Goal: Register for event/course

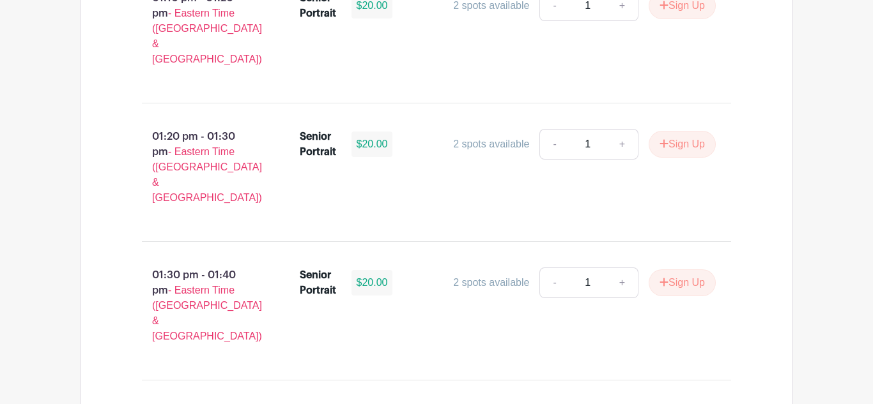
scroll to position [4596, 0]
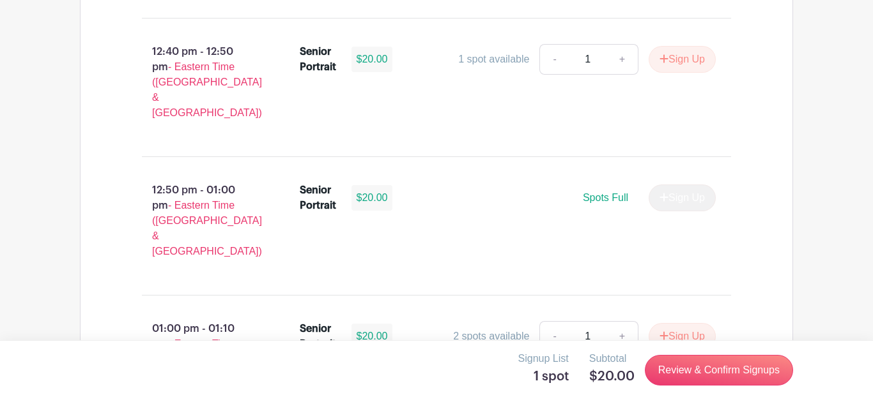
scroll to position [4596, 0]
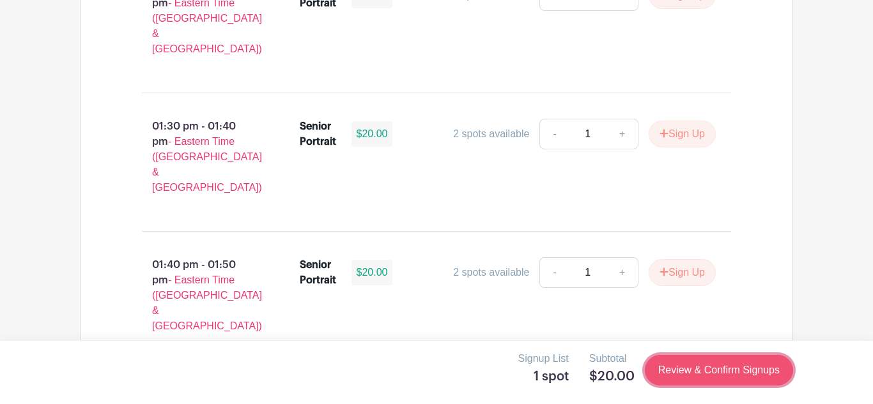
click at [709, 358] on link "Review & Confirm Signups" at bounding box center [719, 370] width 148 height 31
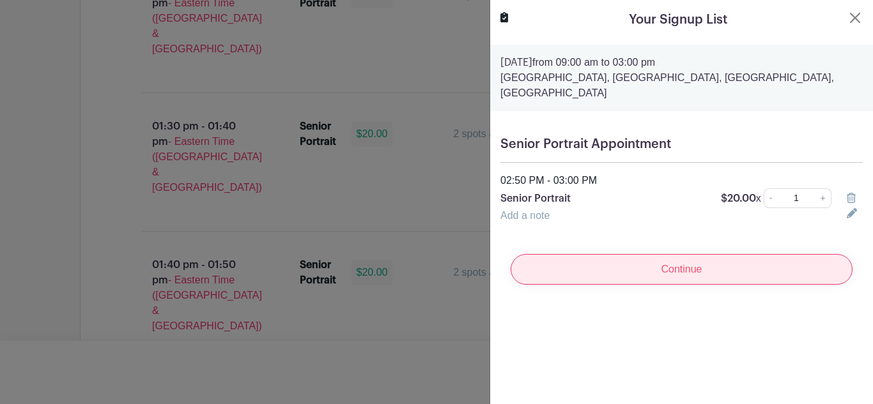
click at [633, 276] on input "Continue" at bounding box center [682, 269] width 342 height 31
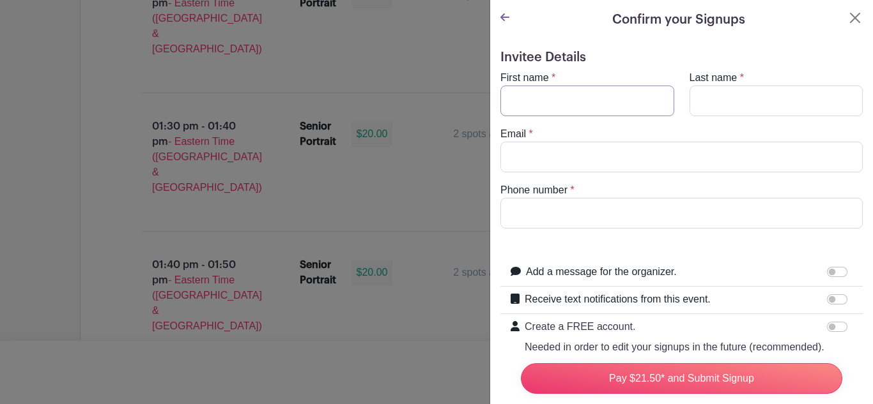
click at [532, 99] on input "First name" at bounding box center [587, 101] width 174 height 31
type input "[PERSON_NAME]"
click at [758, 89] on input "Last name" at bounding box center [776, 101] width 174 height 31
type input "[PERSON_NAME]"
click at [633, 165] on input "Email" at bounding box center [681, 157] width 362 height 31
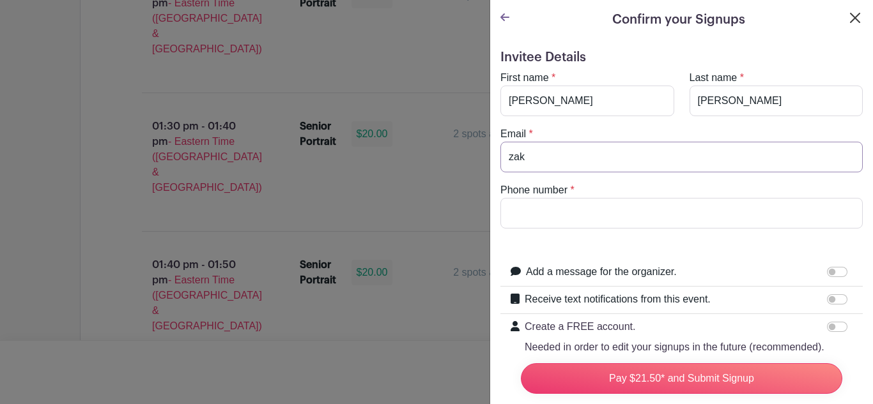
type input "zak"
click at [854, 18] on button "Close" at bounding box center [854, 17] width 15 height 15
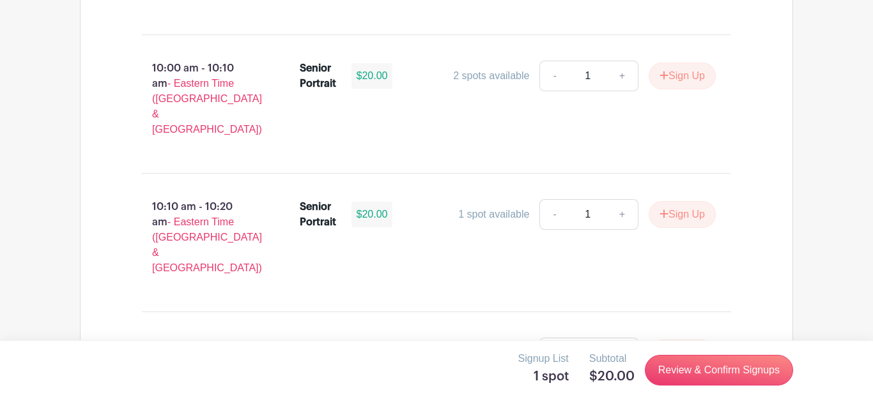
scroll to position [1747, 0]
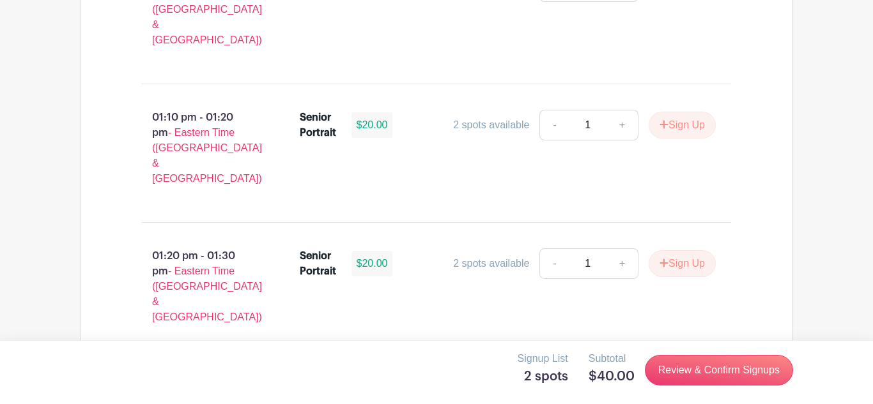
scroll to position [4596, 0]
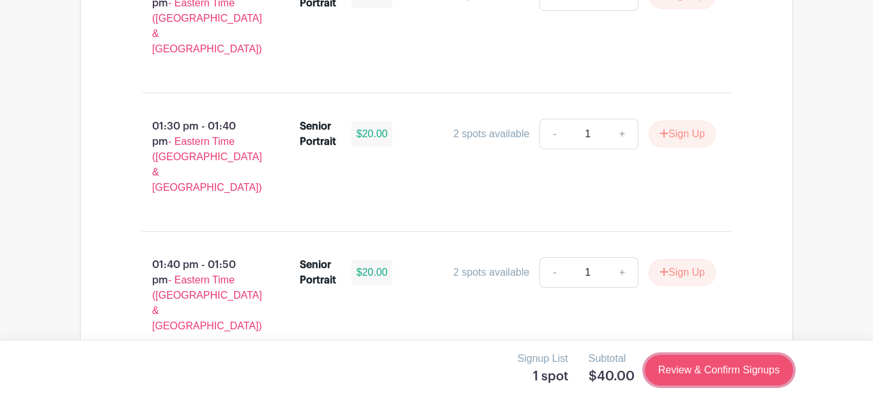
click at [662, 368] on link "Review & Confirm Signups" at bounding box center [719, 370] width 148 height 31
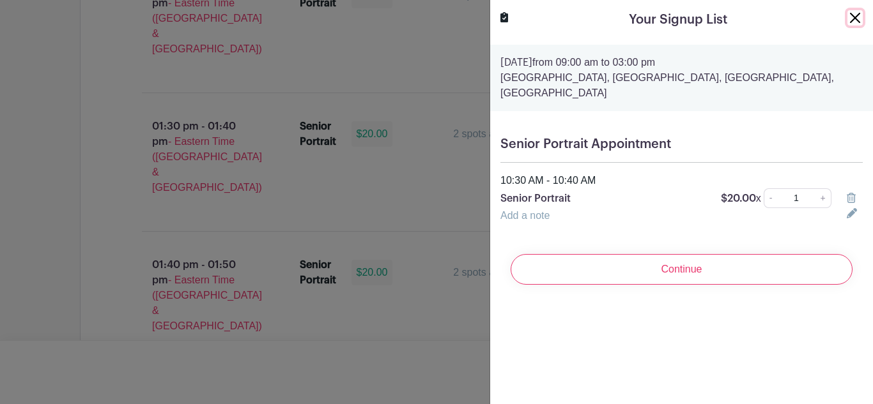
click at [853, 22] on button "Close" at bounding box center [854, 17] width 15 height 15
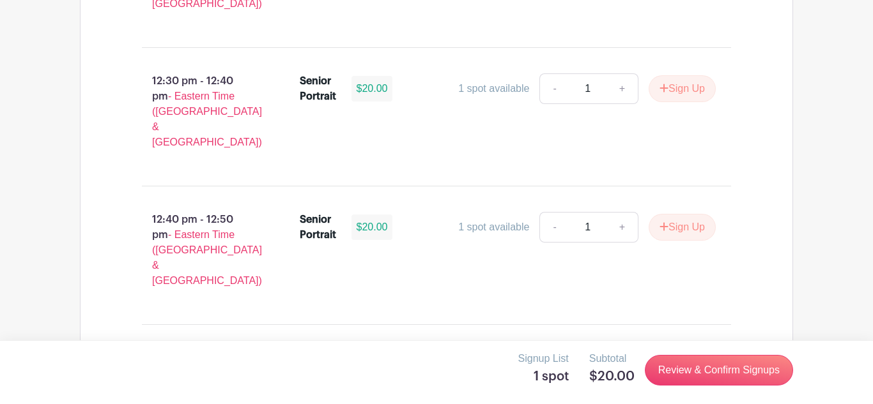
scroll to position [3977, 0]
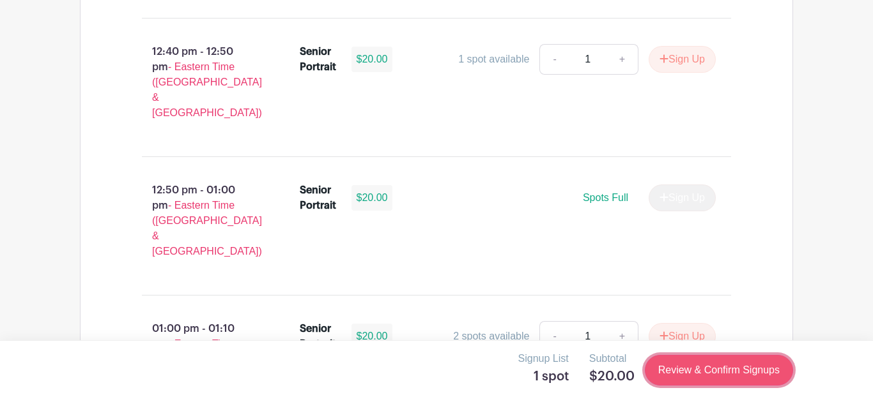
click at [664, 370] on link "Review & Confirm Signups" at bounding box center [719, 370] width 148 height 31
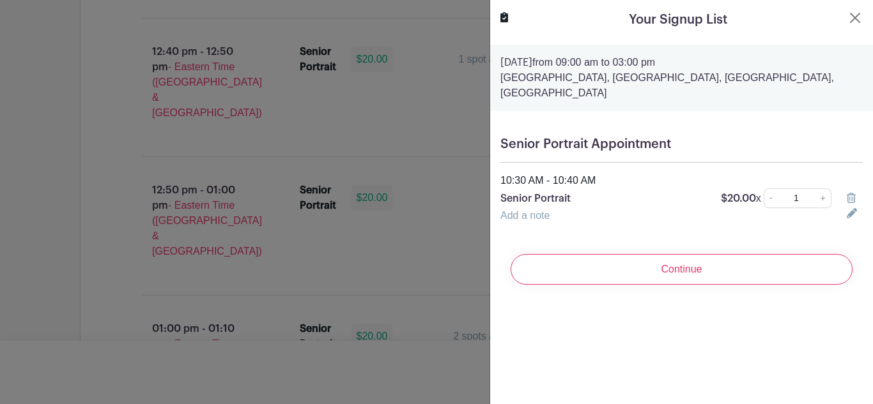
click at [572, 253] on div "Continue" at bounding box center [681, 269] width 362 height 51
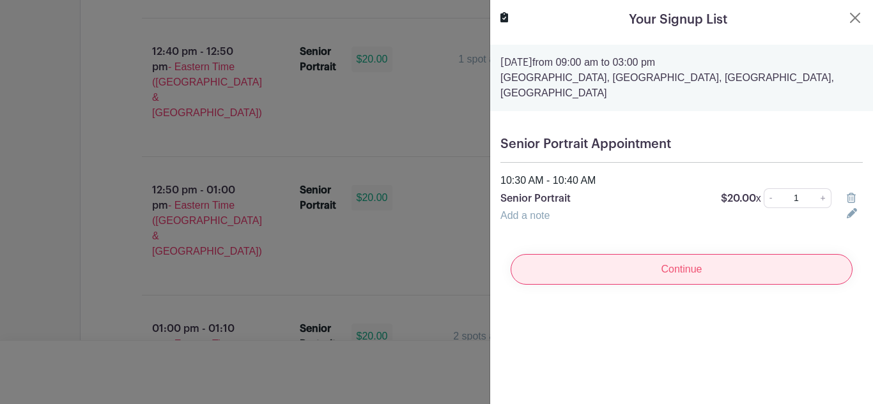
click at [571, 264] on input "Continue" at bounding box center [682, 269] width 342 height 31
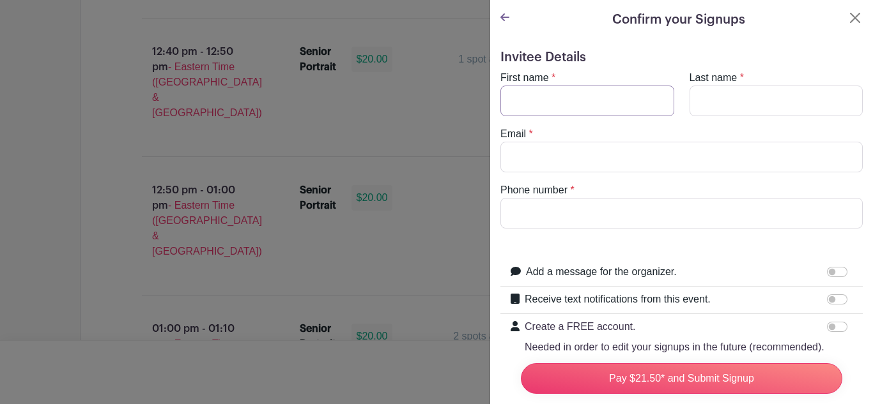
click at [556, 93] on input "First name" at bounding box center [587, 101] width 174 height 31
type input "[PERSON_NAME]"
click at [731, 93] on input "Last name" at bounding box center [776, 101] width 174 height 31
type input "[PERSON_NAME]"
click at [649, 157] on input "Email" at bounding box center [681, 157] width 362 height 31
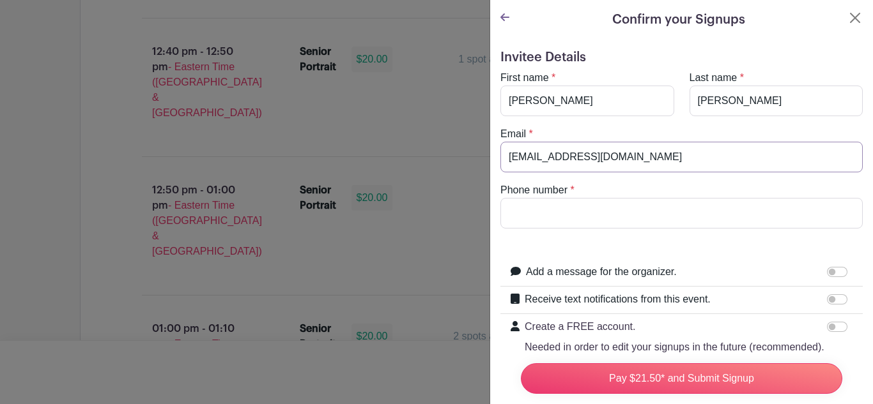
type input "zakiyaholloway4@gmail.com"
click at [661, 206] on input "Phone number" at bounding box center [681, 213] width 362 height 31
type input "8649293894"
click at [835, 298] on input "Receive text notifications from this event." at bounding box center [837, 300] width 20 height 10
checkbox input "true"
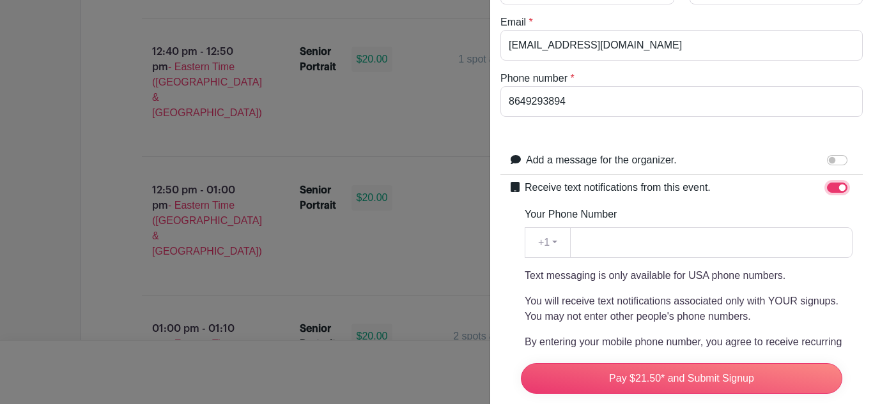
scroll to position [114, 0]
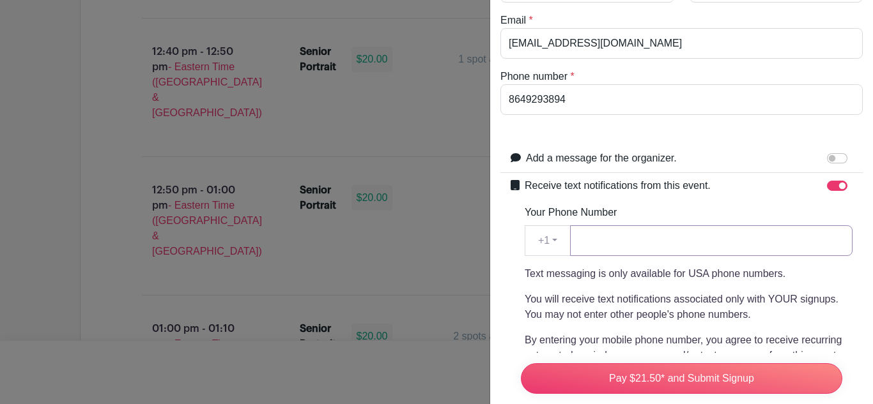
click at [651, 244] on input "Your Phone Number" at bounding box center [711, 241] width 282 height 31
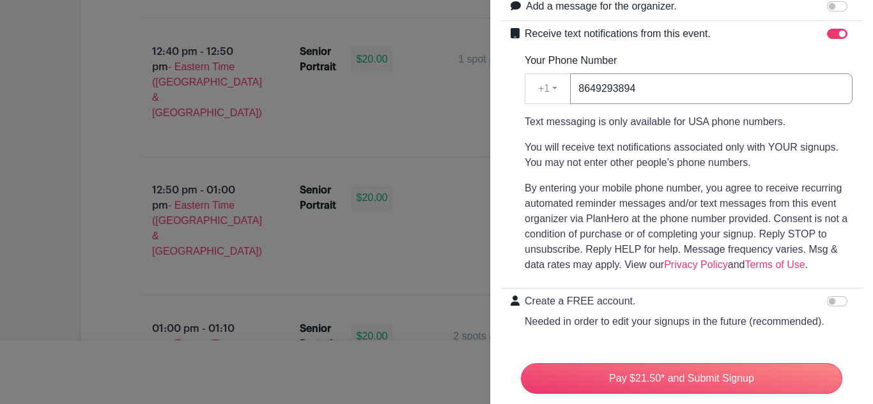
scroll to position [382, 0]
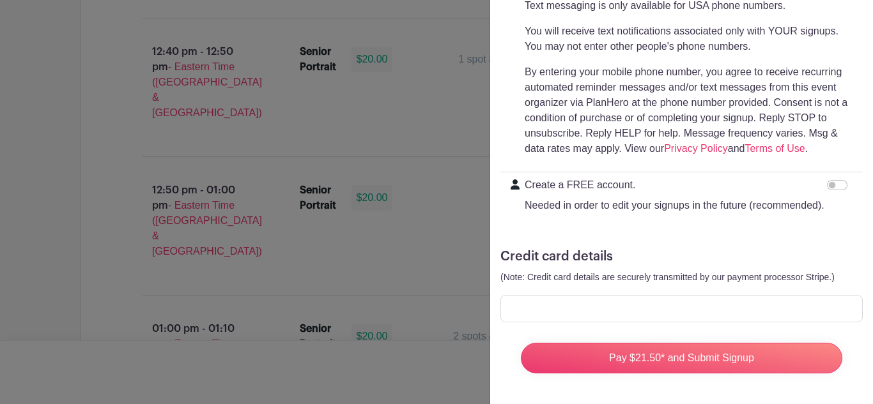
type input "8649293894"
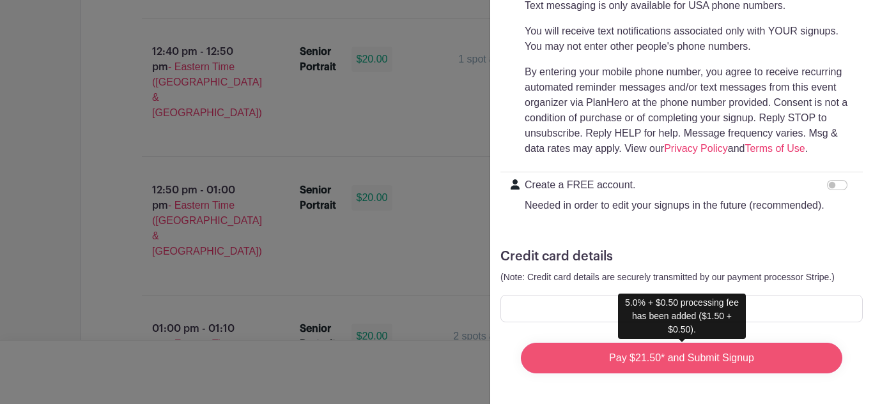
click at [647, 366] on input "Pay $21.50* and Submit Signup" at bounding box center [681, 358] width 321 height 31
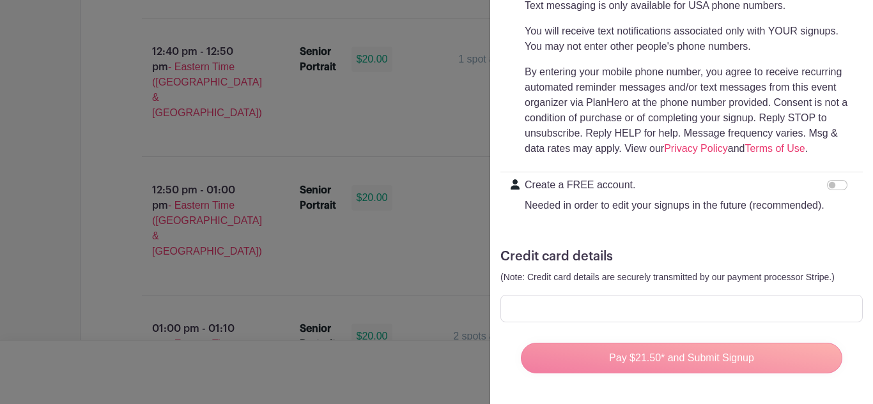
scroll to position [3982, 0]
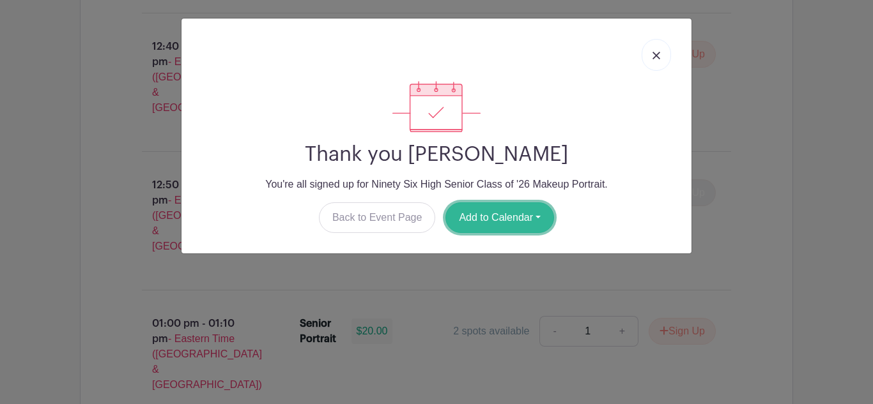
click at [477, 203] on button "Add to Calendar" at bounding box center [499, 218] width 109 height 31
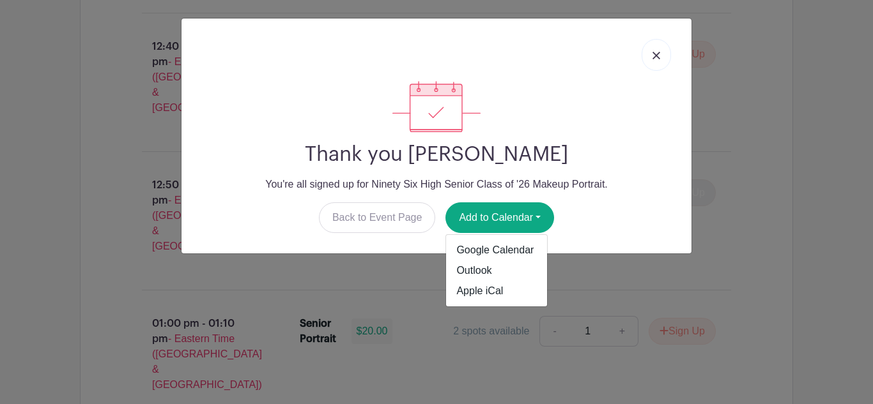
click at [659, 63] on link at bounding box center [656, 55] width 29 height 32
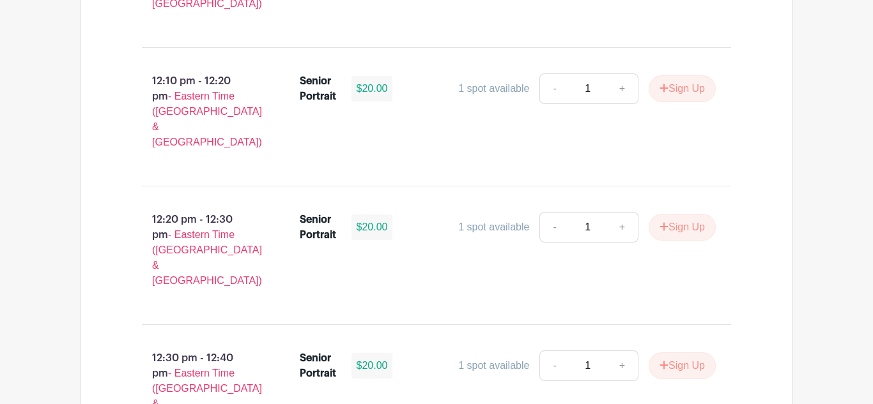
scroll to position [3530, 0]
